Goal: Transaction & Acquisition: Subscribe to service/newsletter

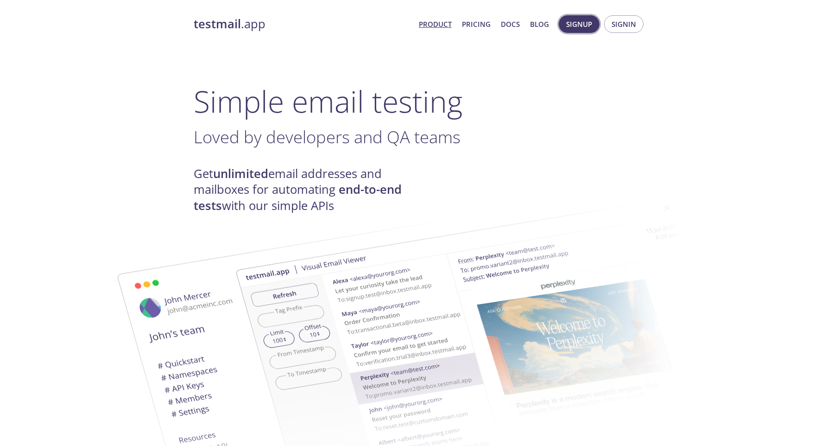
click at [590, 24] on span "Signup" at bounding box center [579, 24] width 26 height 12
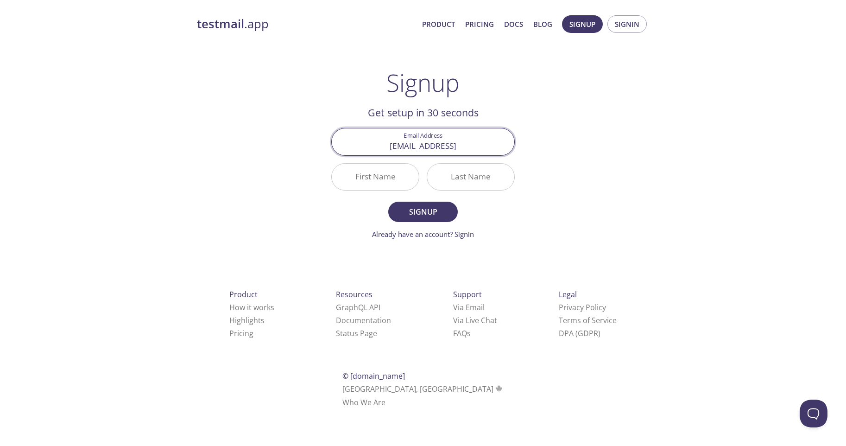
type input "[EMAIL_ADDRESS]"
type input "[PERSON_NAME]"
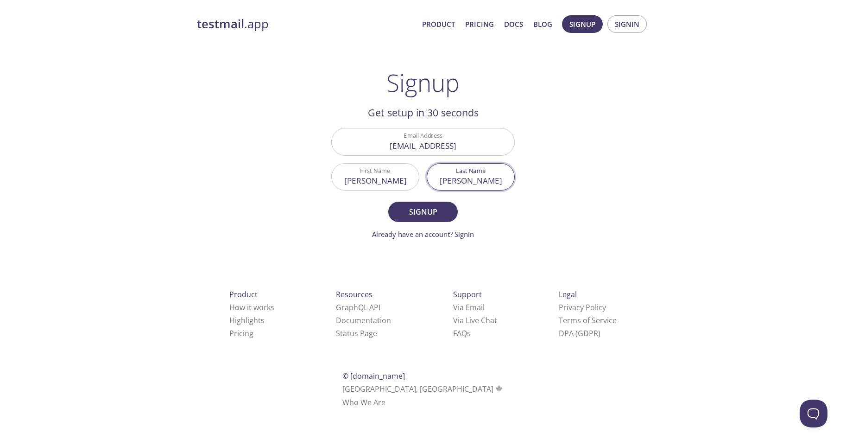
type input "[PERSON_NAME]"
click at [423, 211] on button "Signup" at bounding box center [423, 212] width 70 height 20
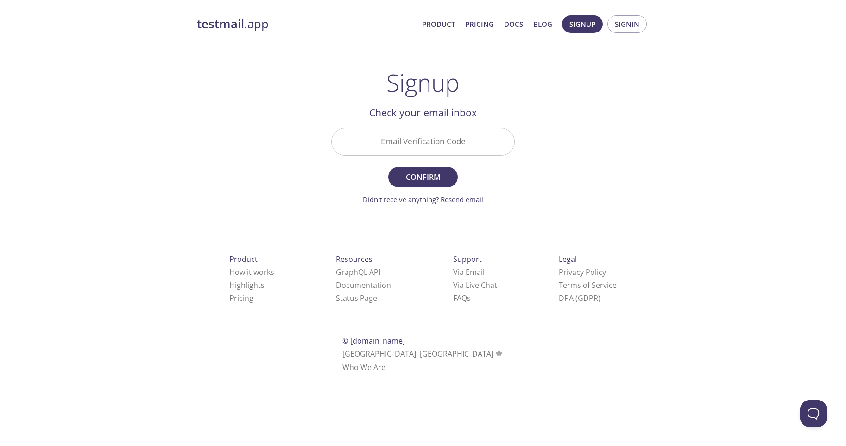
click at [451, 142] on input "Email Verification Code" at bounding box center [423, 141] width 183 height 26
paste input "7VJKFPC"
type input "7VJKFPC"
click at [439, 182] on span "Confirm" at bounding box center [423, 177] width 49 height 13
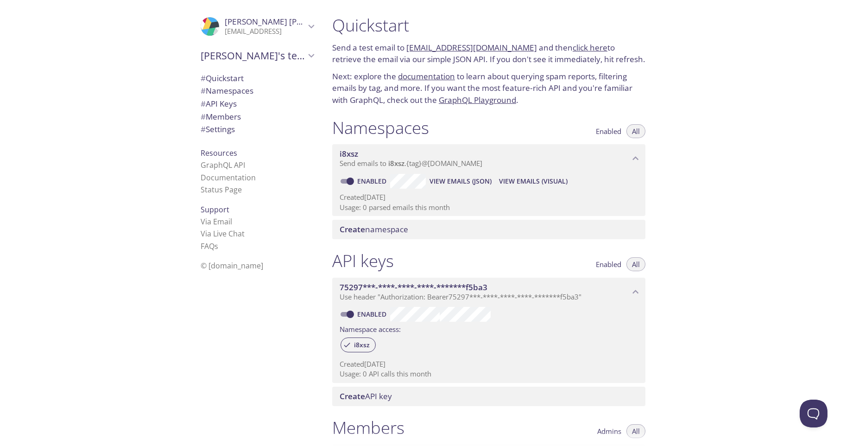
scroll to position [205, 0]
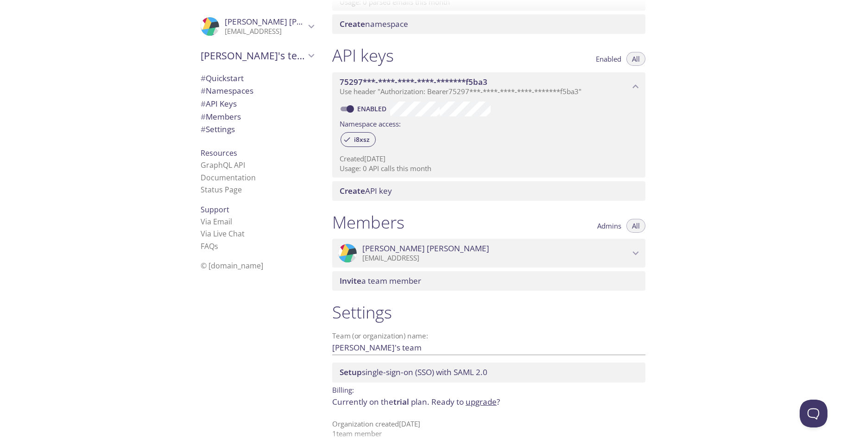
drag, startPoint x: 338, startPoint y: 25, endPoint x: 485, endPoint y: 425, distance: 425.6
click at [485, 240] on div "Quickstart Send a test email to [EMAIL_ADDRESS][DOMAIN_NAME] and then click her…" at bounding box center [492, 18] width 335 height 446
copy div "Quickstart Send a test email to [EMAIL_ADDRESS][DOMAIN_NAME] and then click her…"
click at [514, 130] on div "i8xsz" at bounding box center [489, 140] width 298 height 20
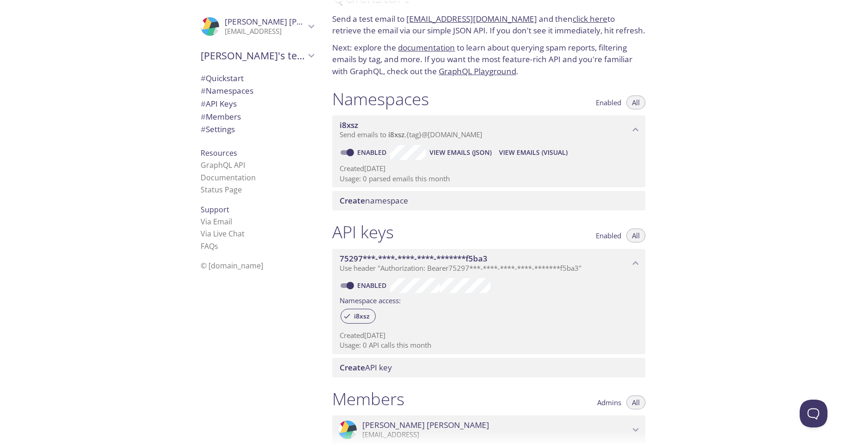
scroll to position [0, 0]
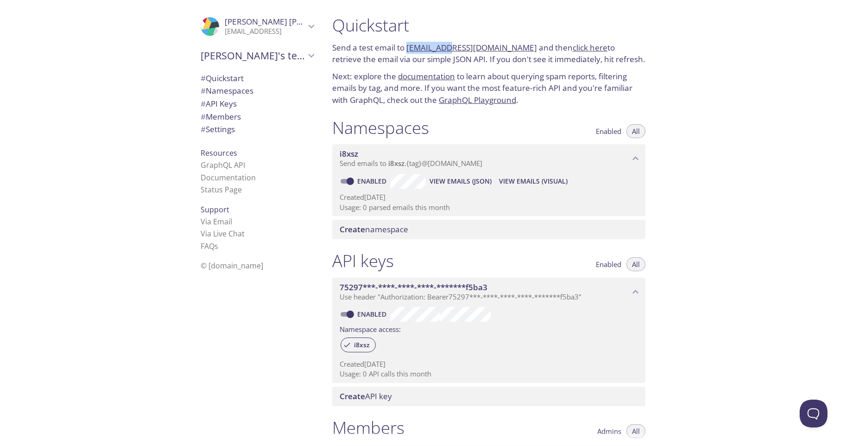
drag, startPoint x: 406, startPoint y: 47, endPoint x: 440, endPoint y: 47, distance: 33.8
click at [440, 47] on p "Send a test email to [EMAIL_ADDRESS][DOMAIN_NAME] and then click here to retrie…" at bounding box center [488, 54] width 313 height 24
copy p "i8xsz.test"
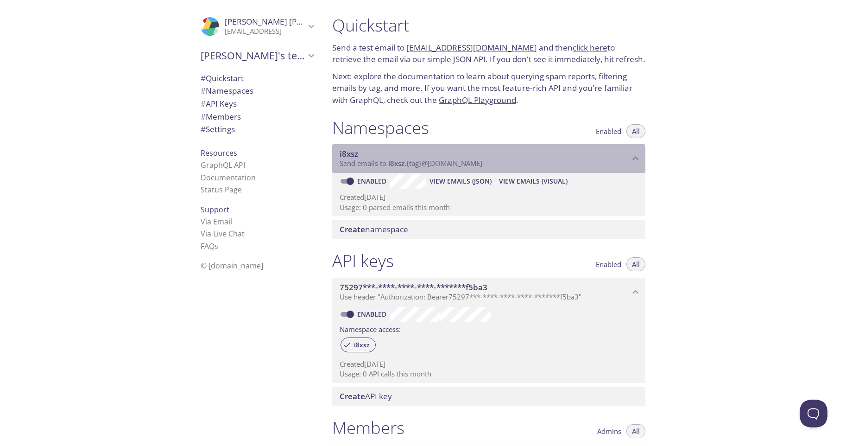
click at [359, 152] on span "i8xsz" at bounding box center [485, 154] width 290 height 10
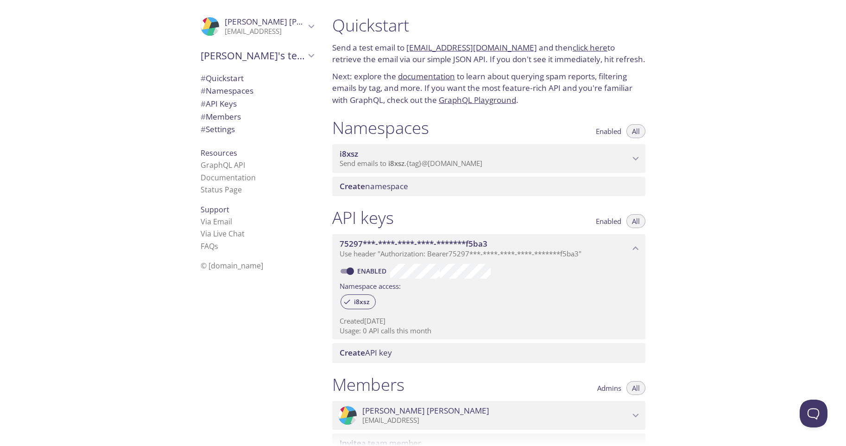
click at [359, 152] on span "i8xsz" at bounding box center [485, 154] width 290 height 10
